Goal: Task Accomplishment & Management: Manage account settings

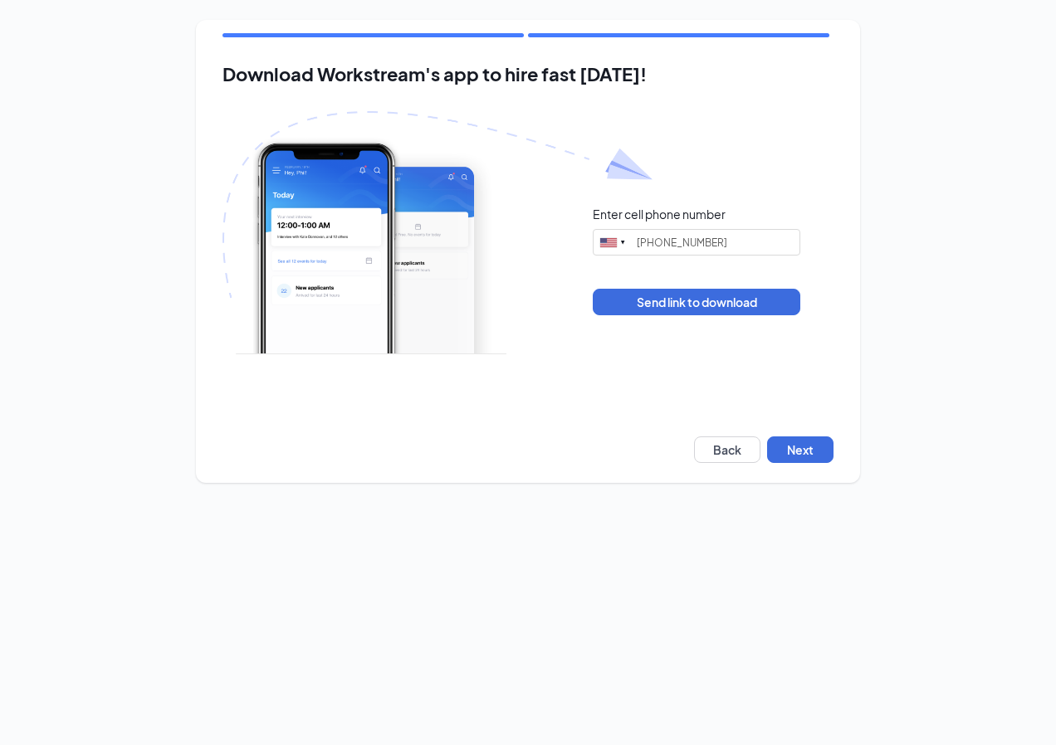
type input "[PHONE_NUMBER]"
click at [783, 455] on button "Next" at bounding box center [800, 450] width 66 height 27
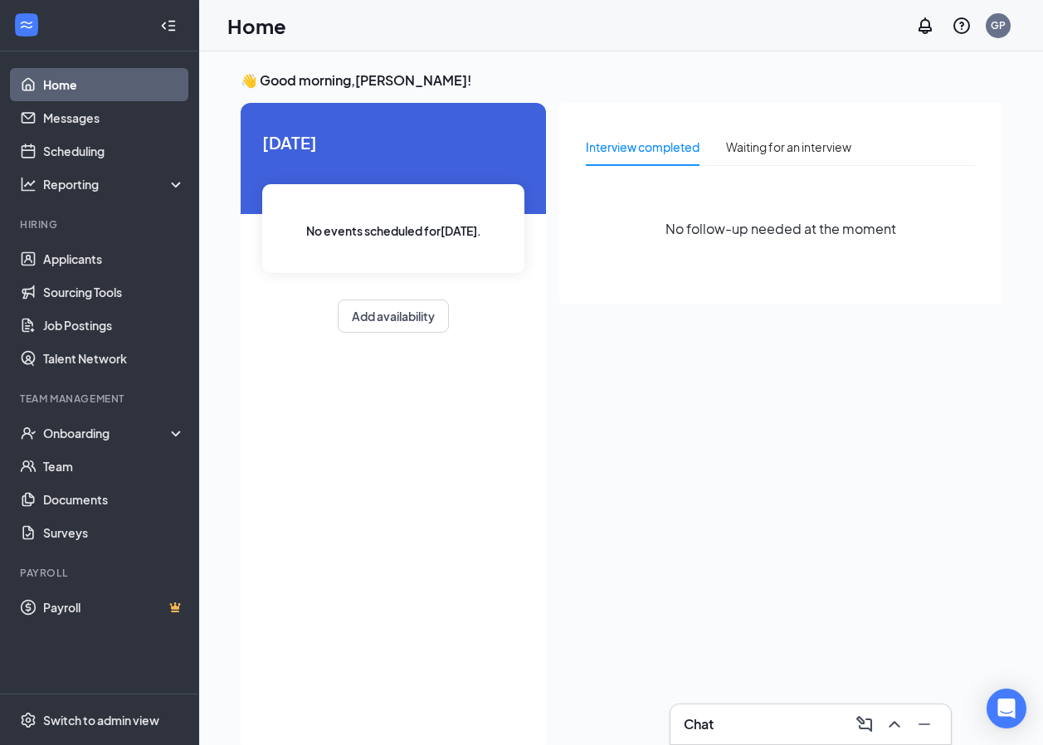
click at [671, 151] on div "Interview completed" at bounding box center [643, 147] width 114 height 18
click at [78, 434] on div "Onboarding" at bounding box center [107, 433] width 128 height 17
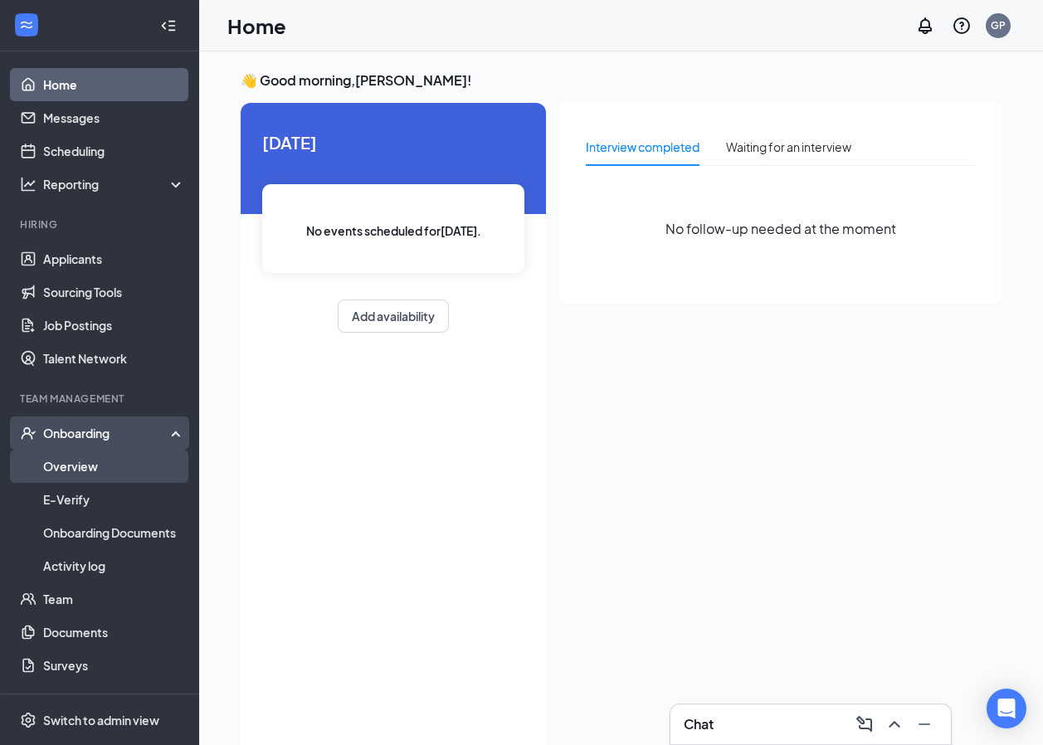
click at [80, 461] on link "Overview" at bounding box center [114, 466] width 142 height 33
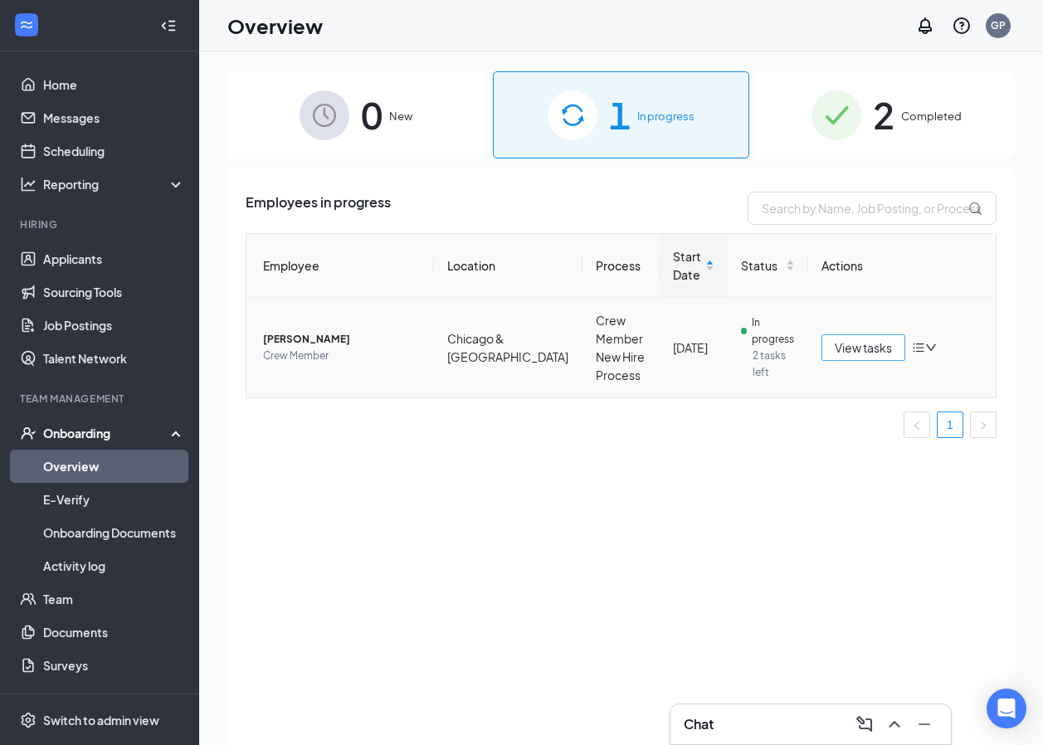
click at [887, 351] on span "View tasks" at bounding box center [863, 348] width 57 height 18
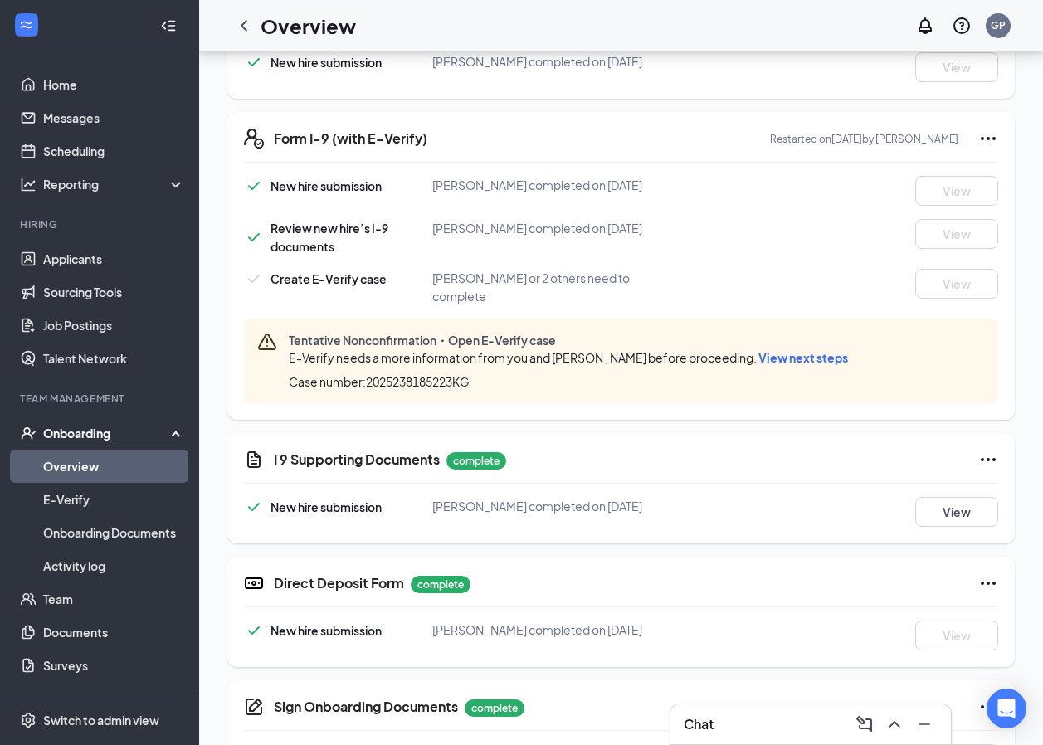
scroll to position [481, 0]
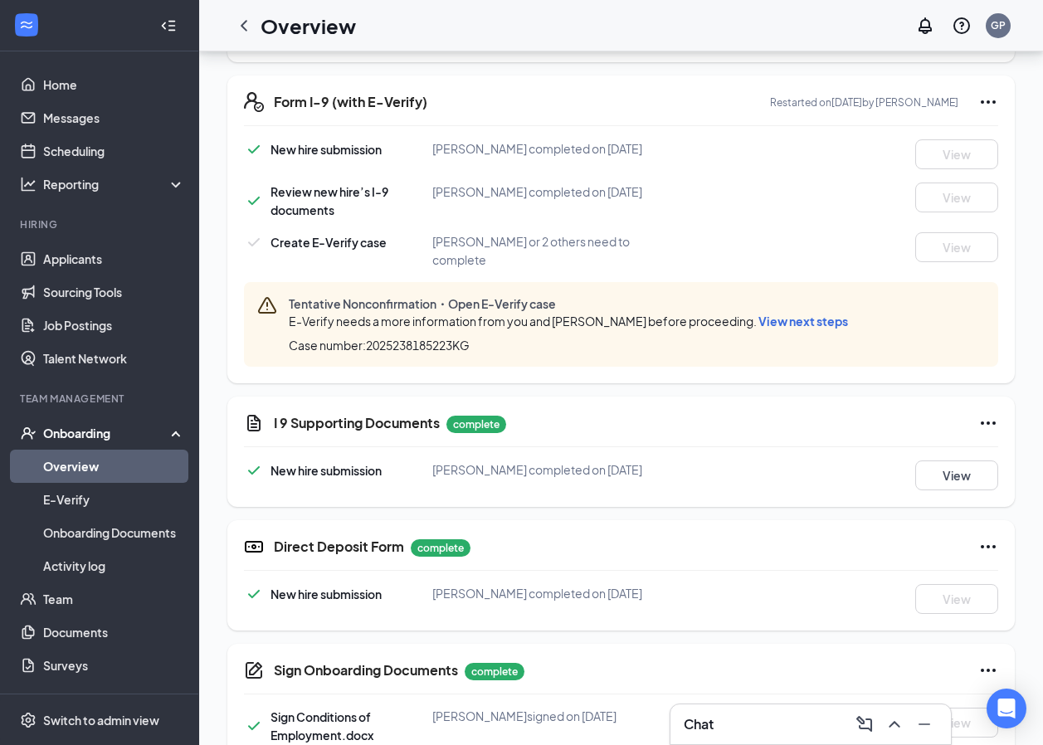
click at [770, 319] on span "View next steps" at bounding box center [804, 321] width 90 height 15
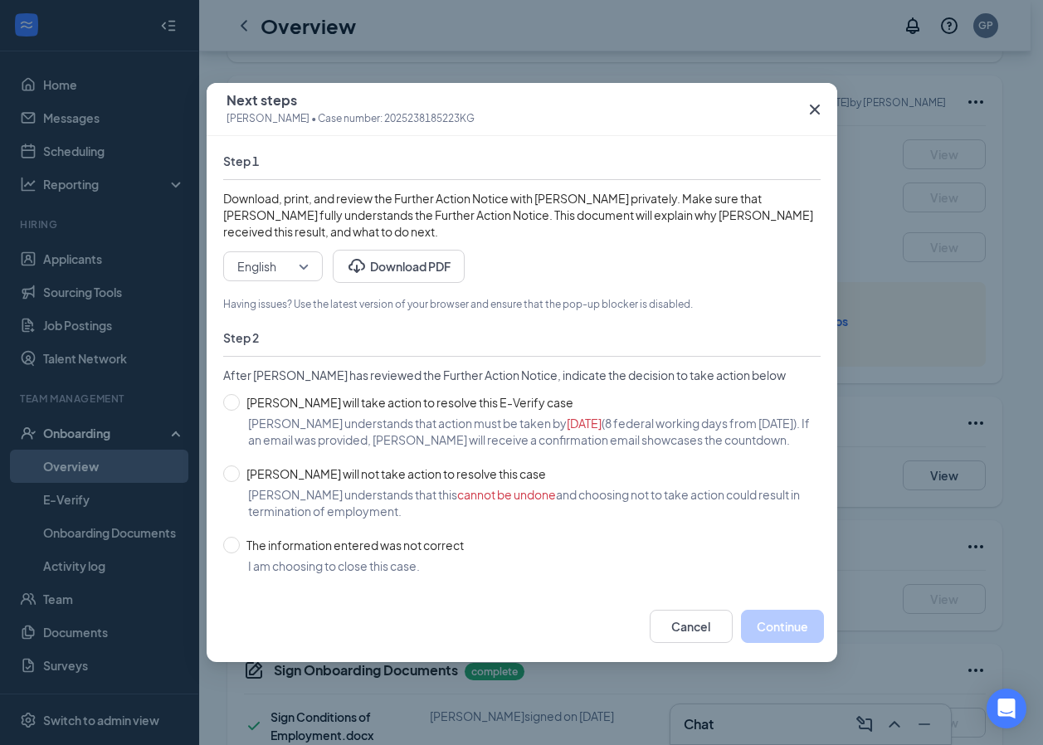
click at [811, 110] on icon "Cross" at bounding box center [815, 110] width 20 height 20
